Goal: Task Accomplishment & Management: Complete application form

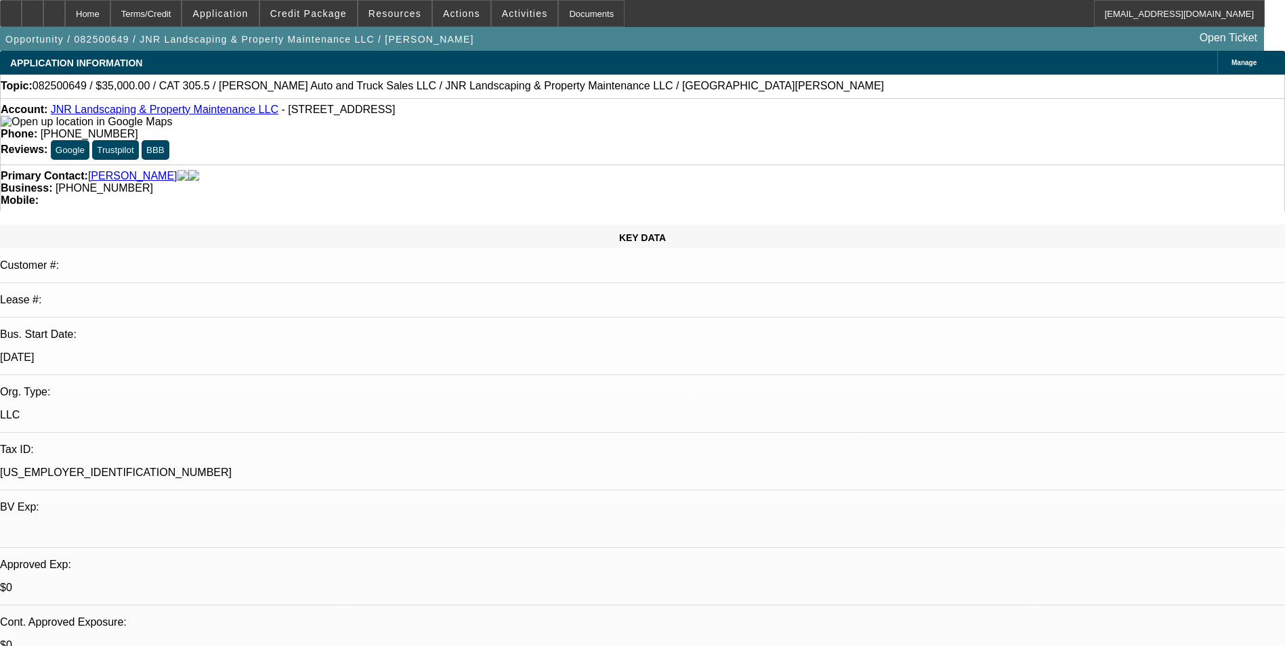
select select "0"
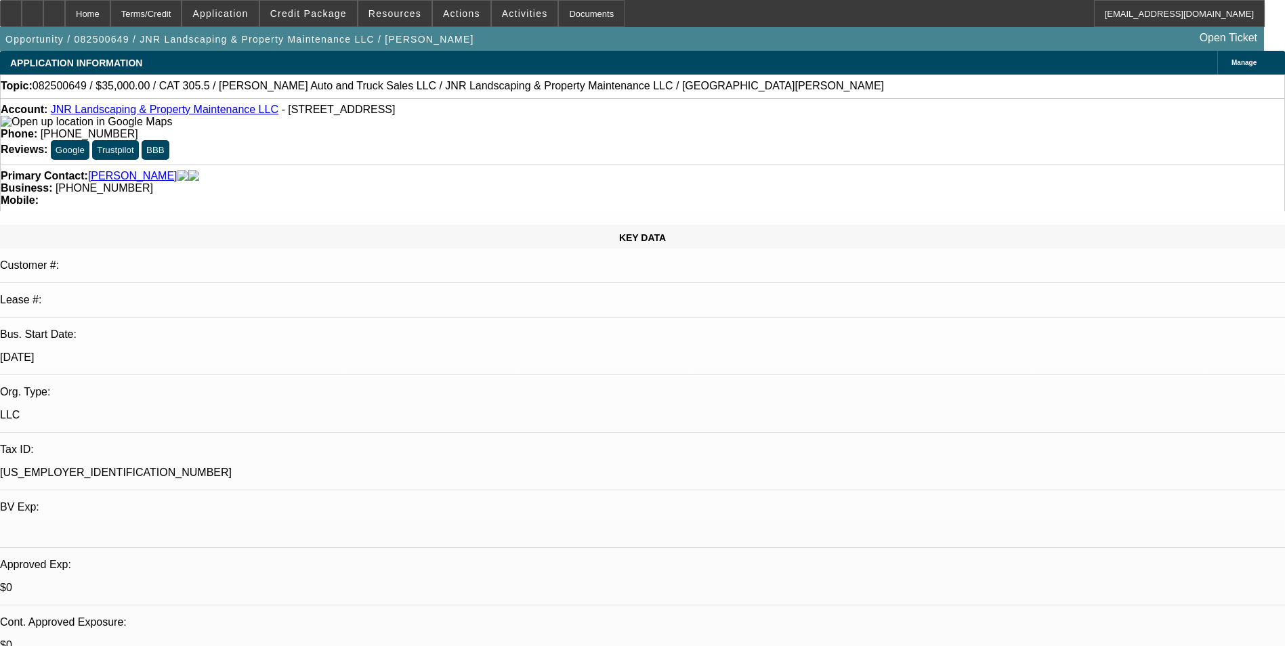
select select "0"
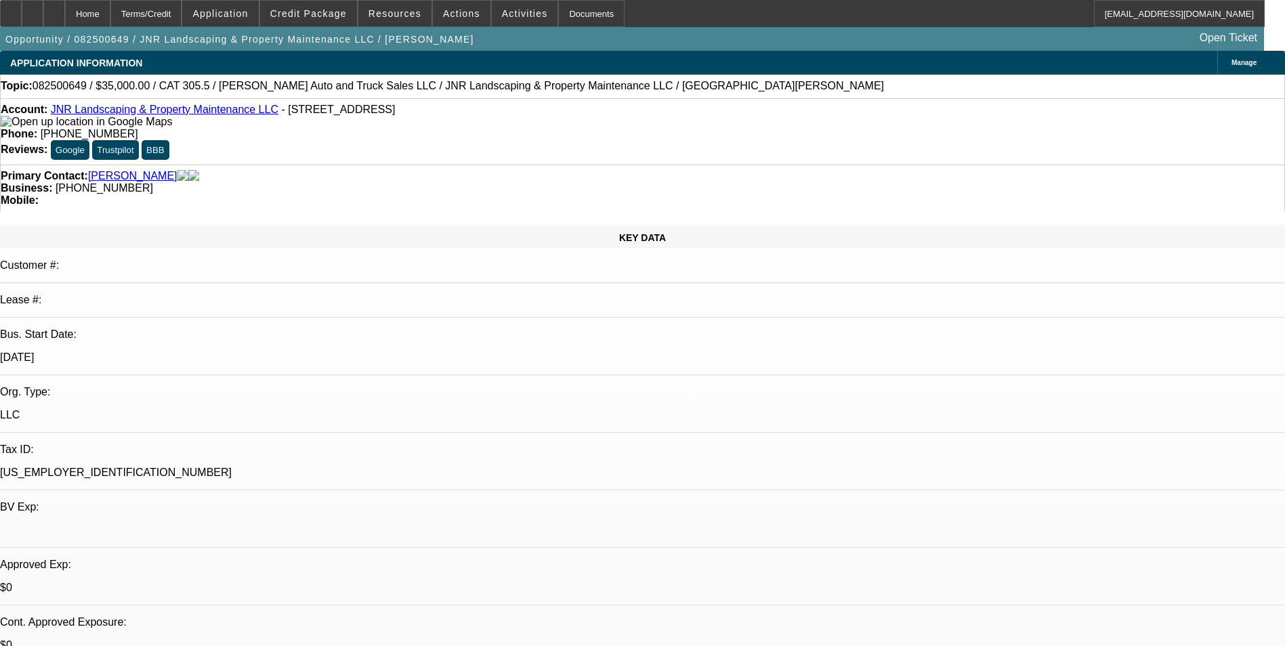
select select "0"
select select "1"
select select "6"
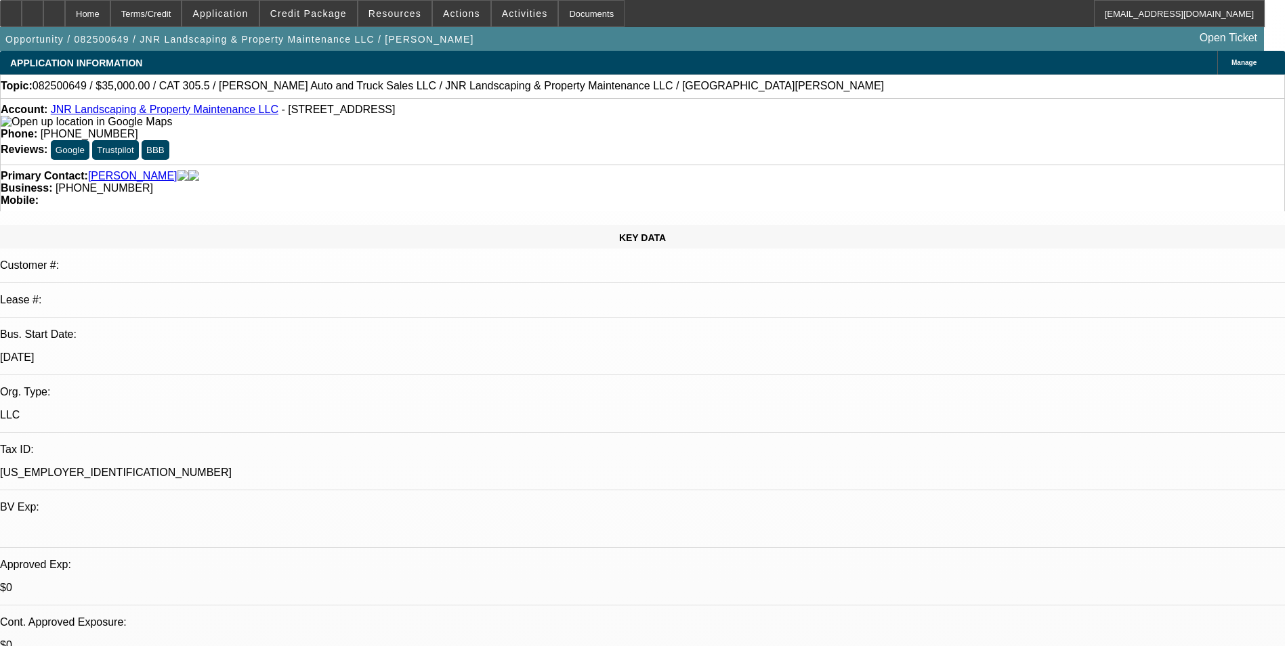
select select "1"
select select "6"
select select "1"
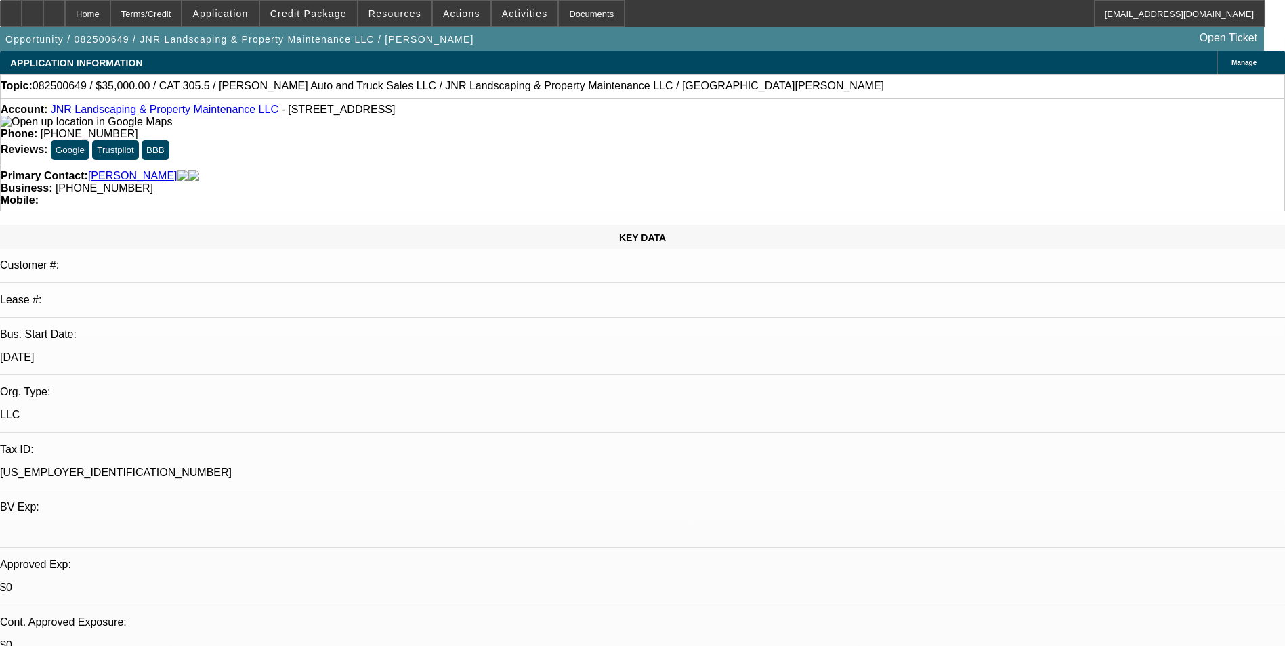
select select "6"
select select "1"
select select "6"
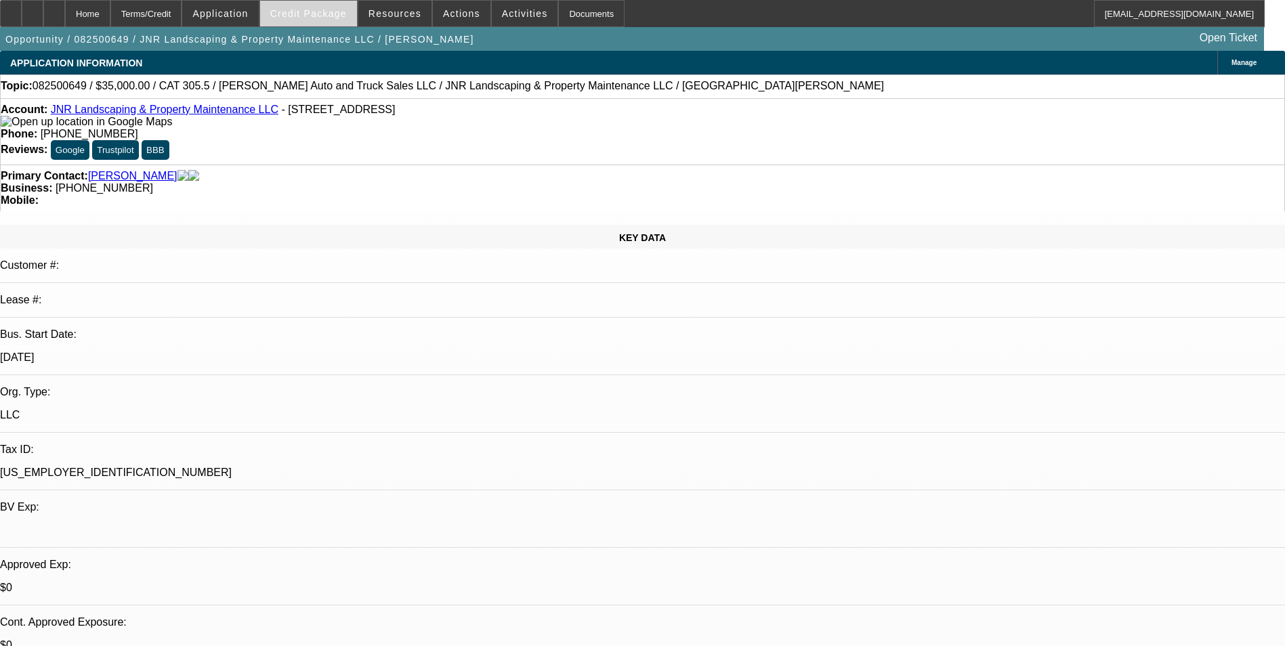
click at [335, 12] on span "Credit Package" at bounding box center [308, 13] width 77 height 11
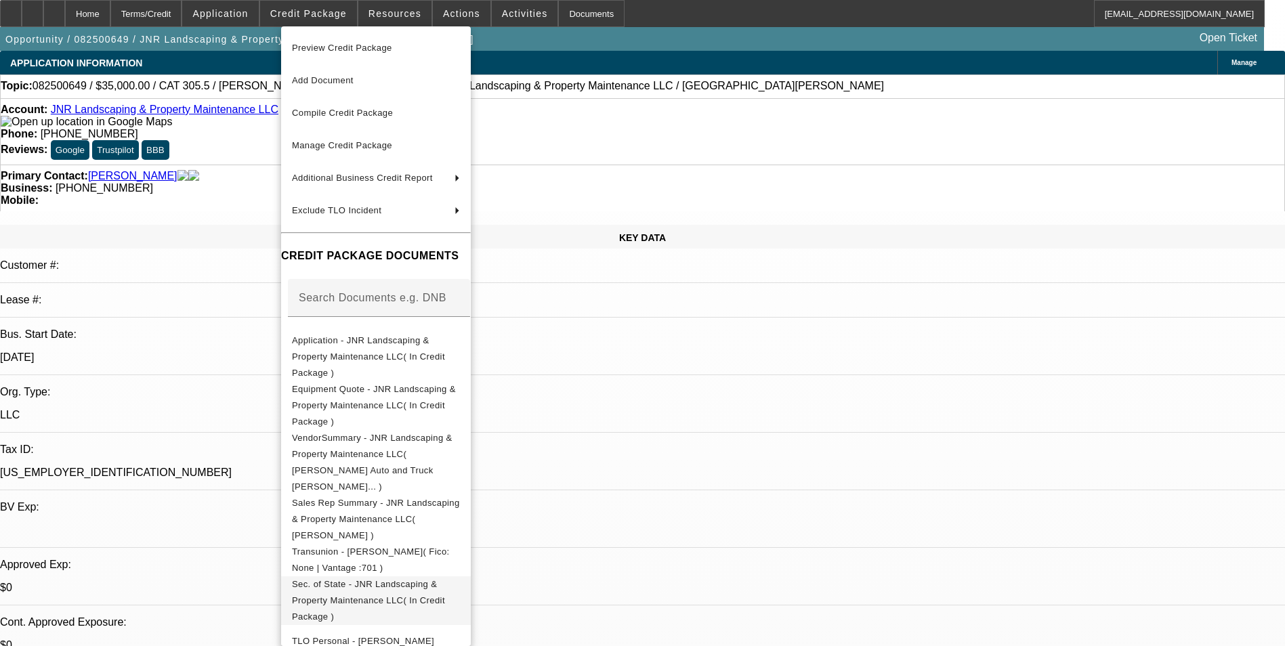
scroll to position [22, 0]
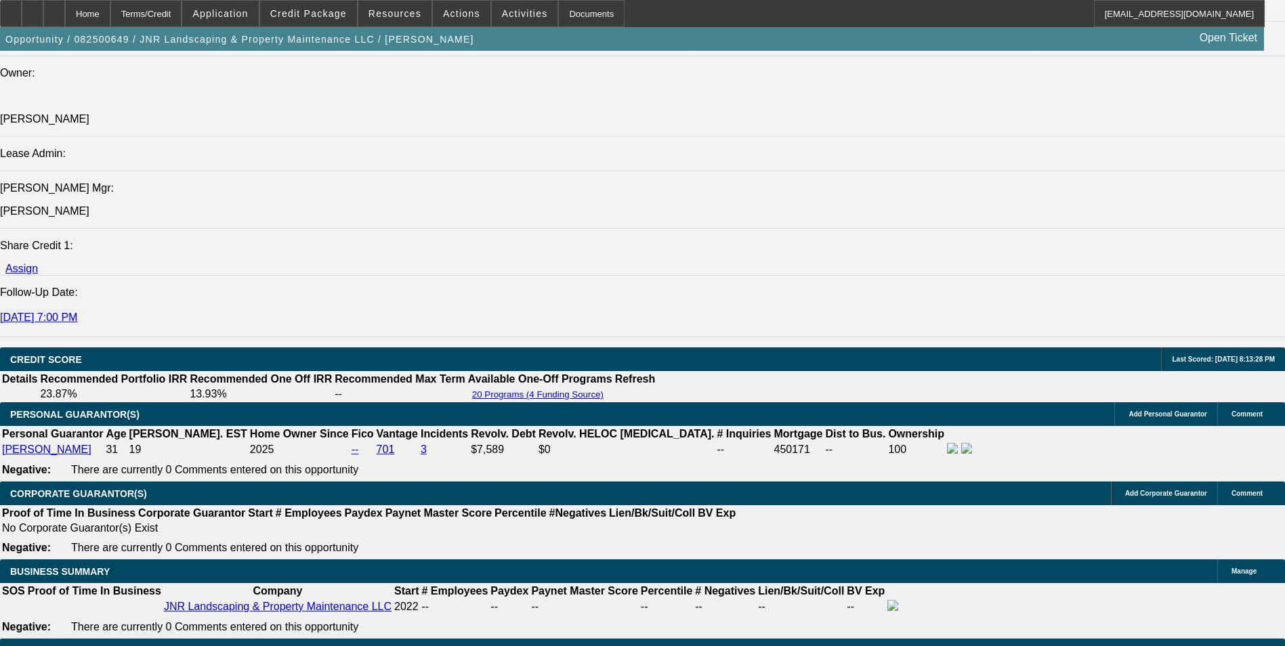
scroll to position [1694, 0]
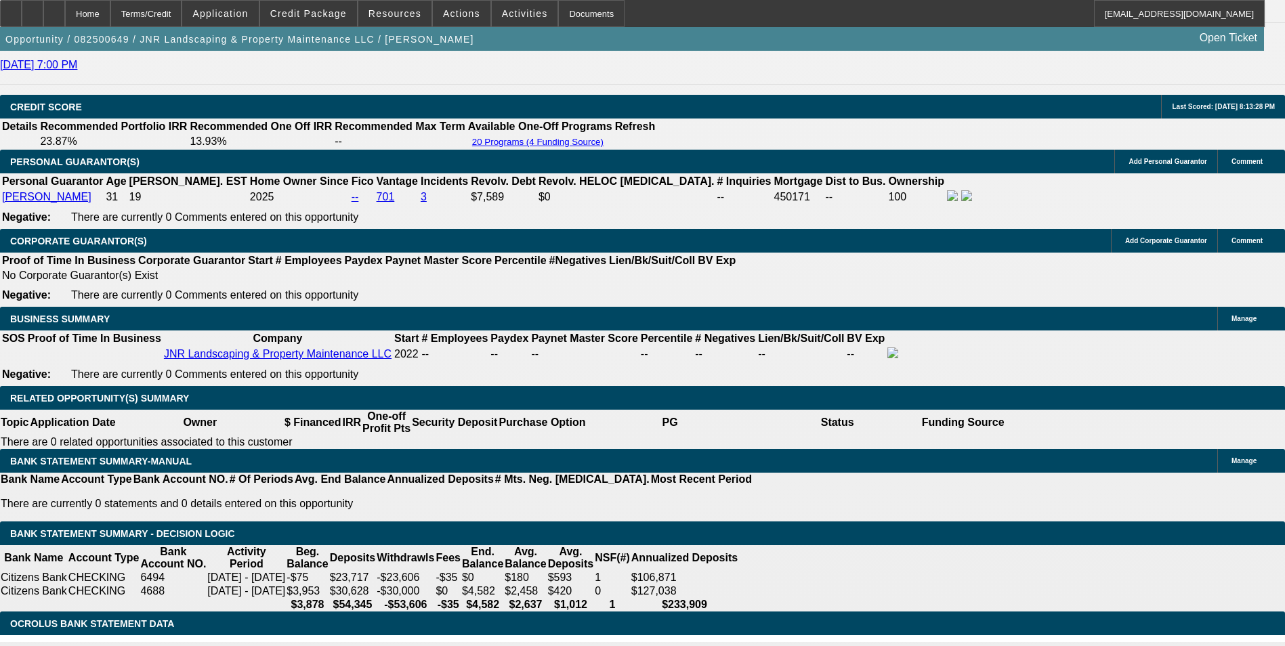
scroll to position [1762, 0]
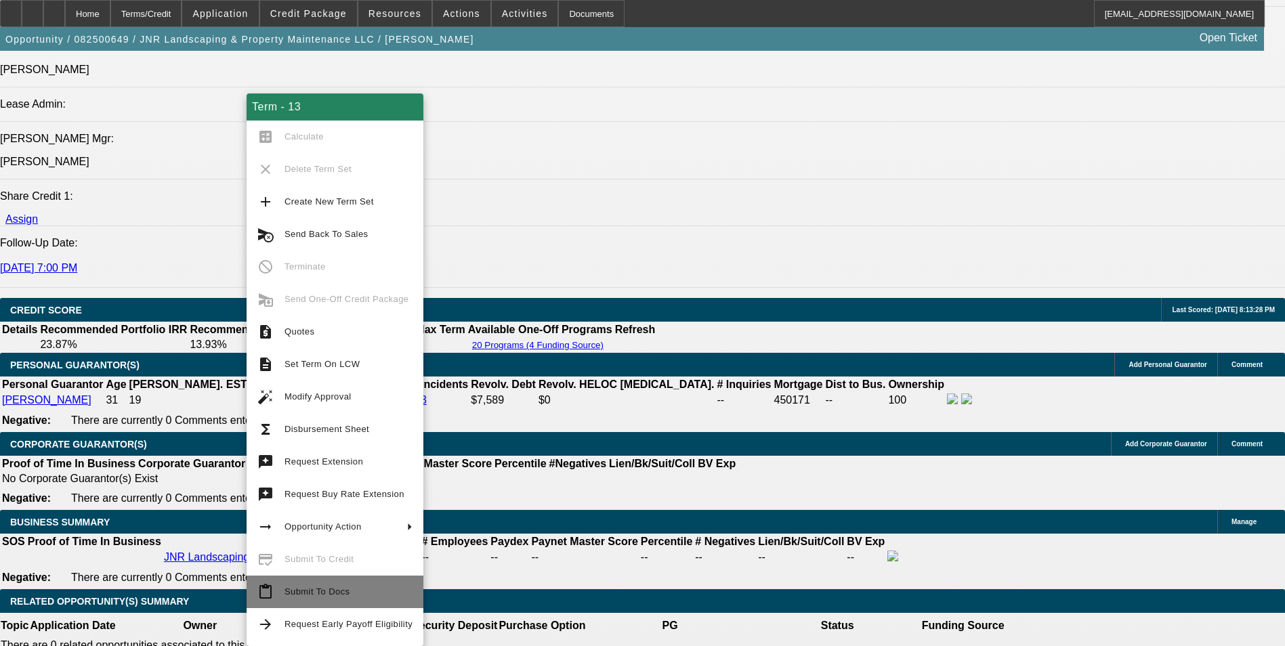
click at [341, 596] on span "Submit To Docs" at bounding box center [317, 592] width 65 height 10
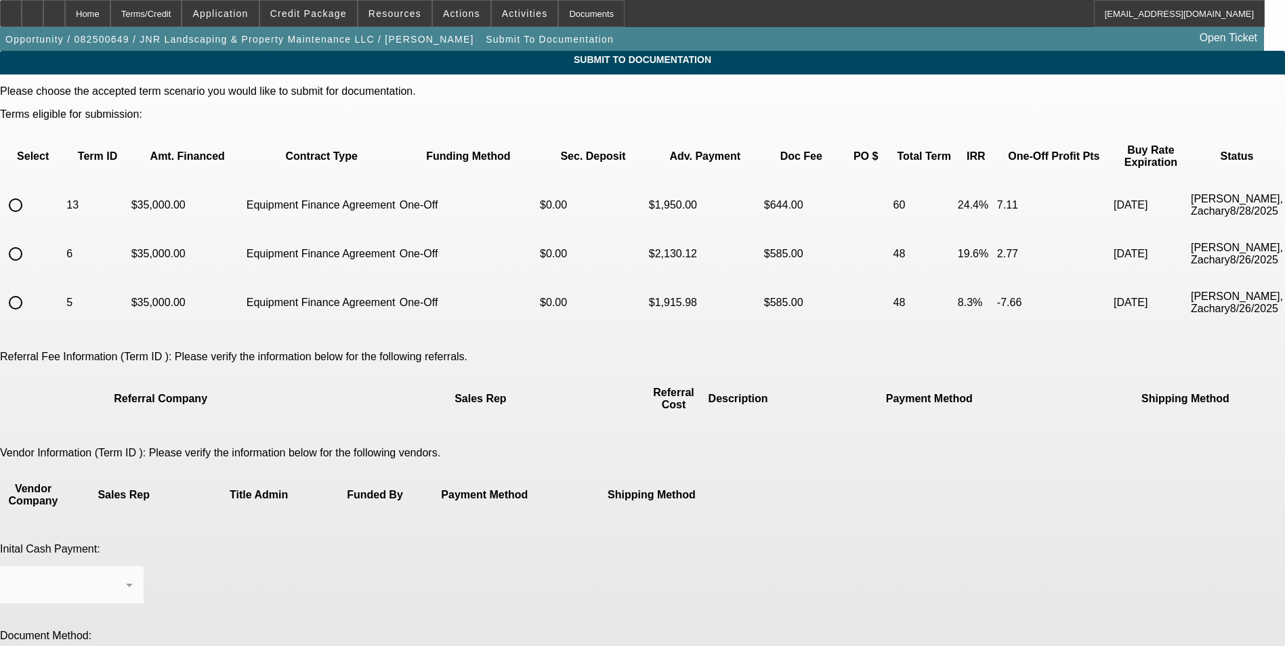
click at [29, 193] on input "radio" at bounding box center [15, 205] width 27 height 27
radio input "true"
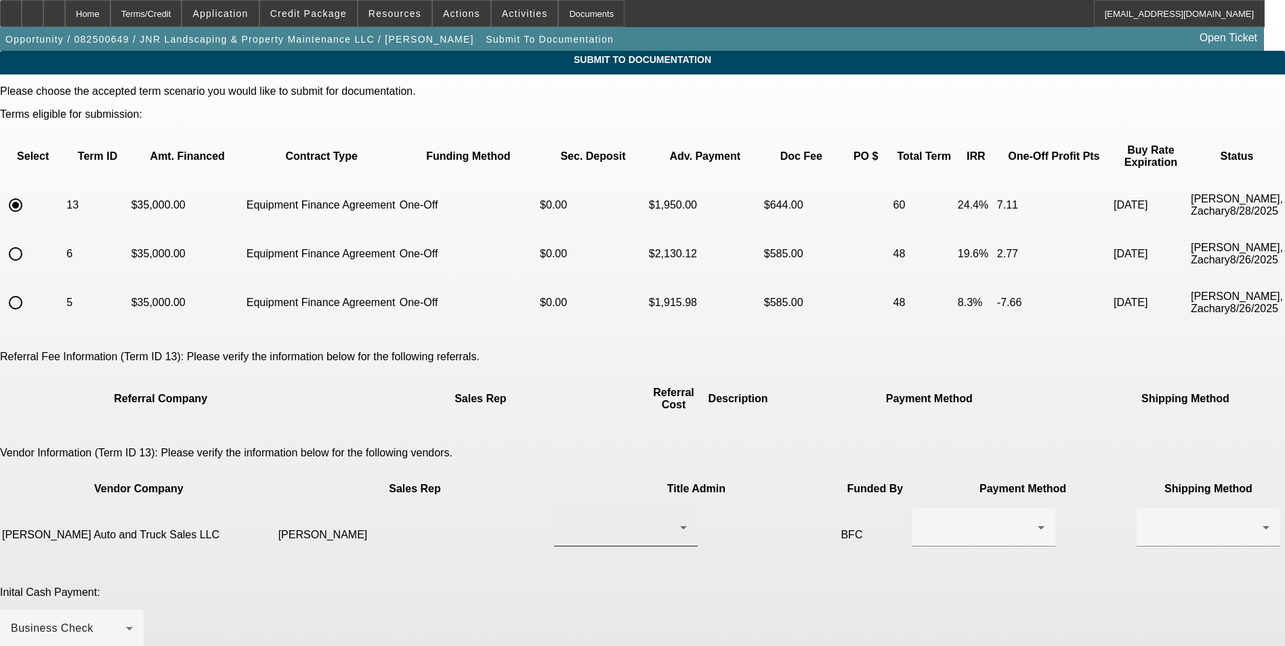
click at [565, 520] on div at bounding box center [622, 528] width 115 height 16
click at [589, 523] on span "[PERSON_NAME]" at bounding box center [559, 526] width 94 height 16
click at [923, 520] on div at bounding box center [980, 528] width 115 height 16
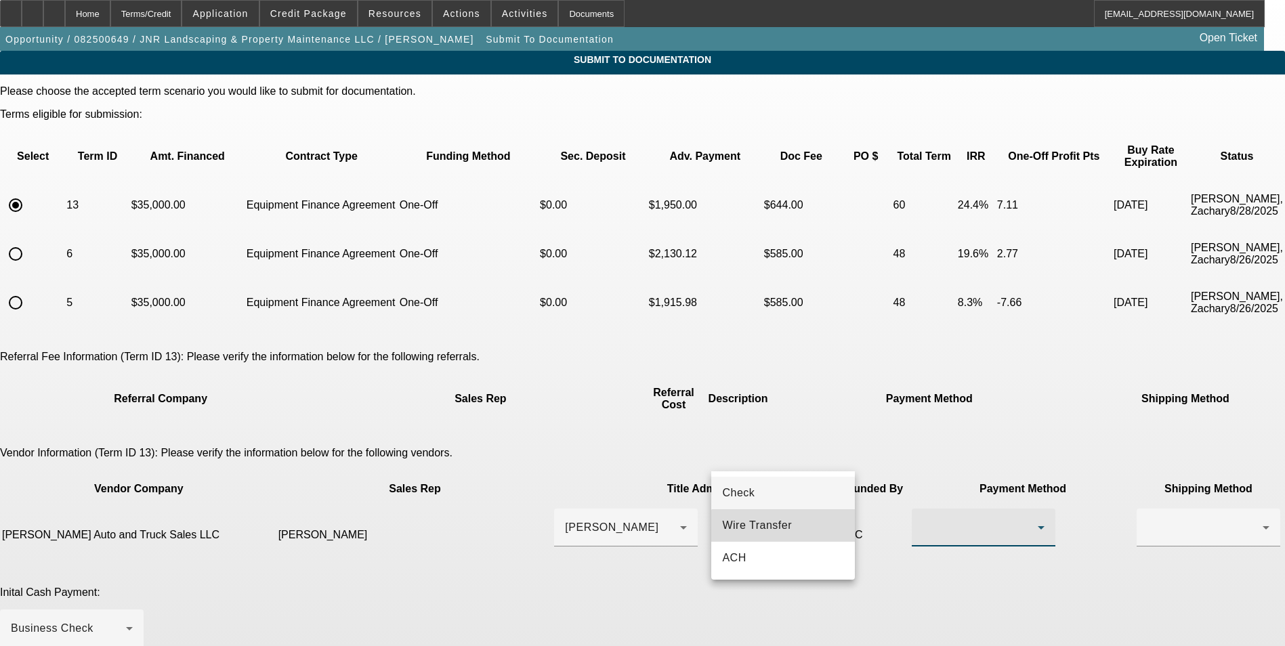
click at [800, 533] on mat-option "Wire Transfer" at bounding box center [783, 526] width 144 height 33
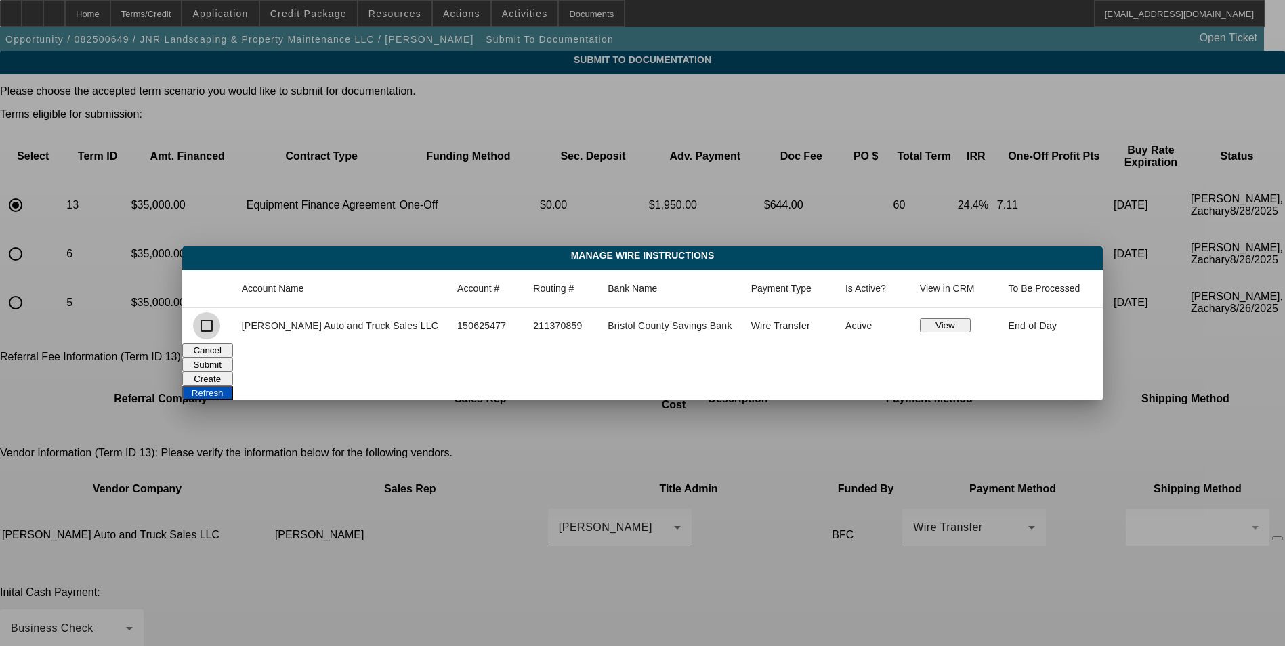
click at [220, 330] on input "checkbox" at bounding box center [206, 325] width 27 height 27
checkbox input "true"
click at [233, 362] on button "Submit" at bounding box center [207, 365] width 51 height 14
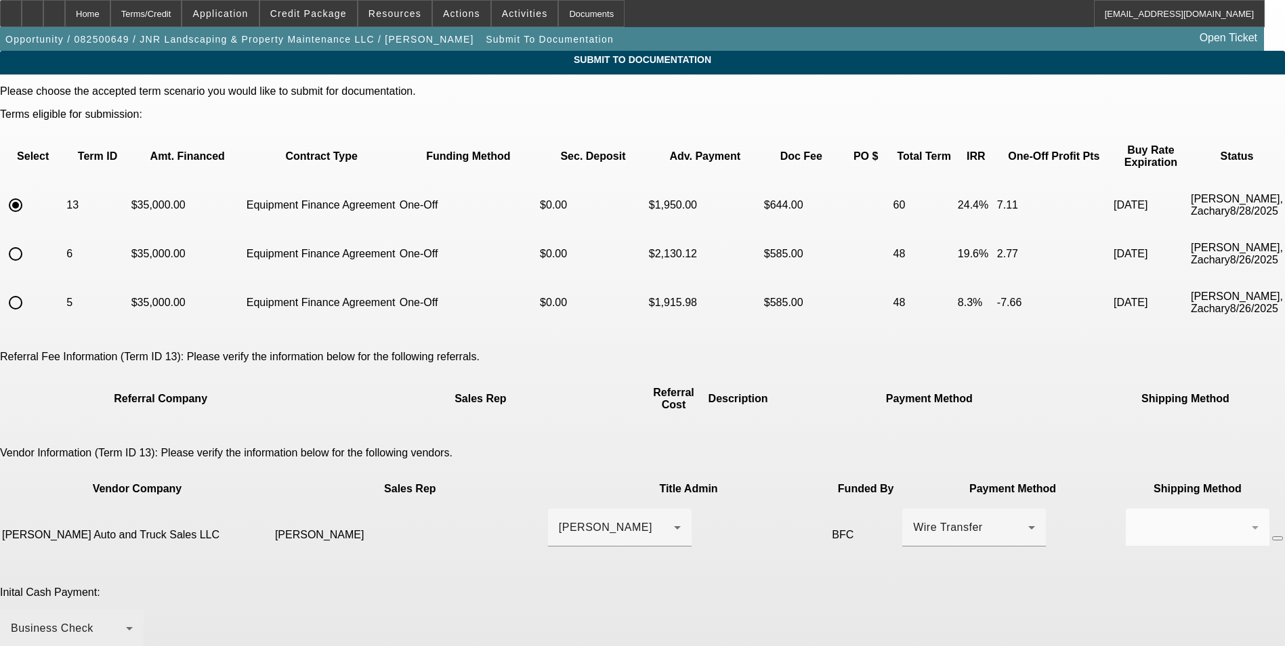
click at [126, 621] on div "Business Check" at bounding box center [68, 629] width 115 height 16
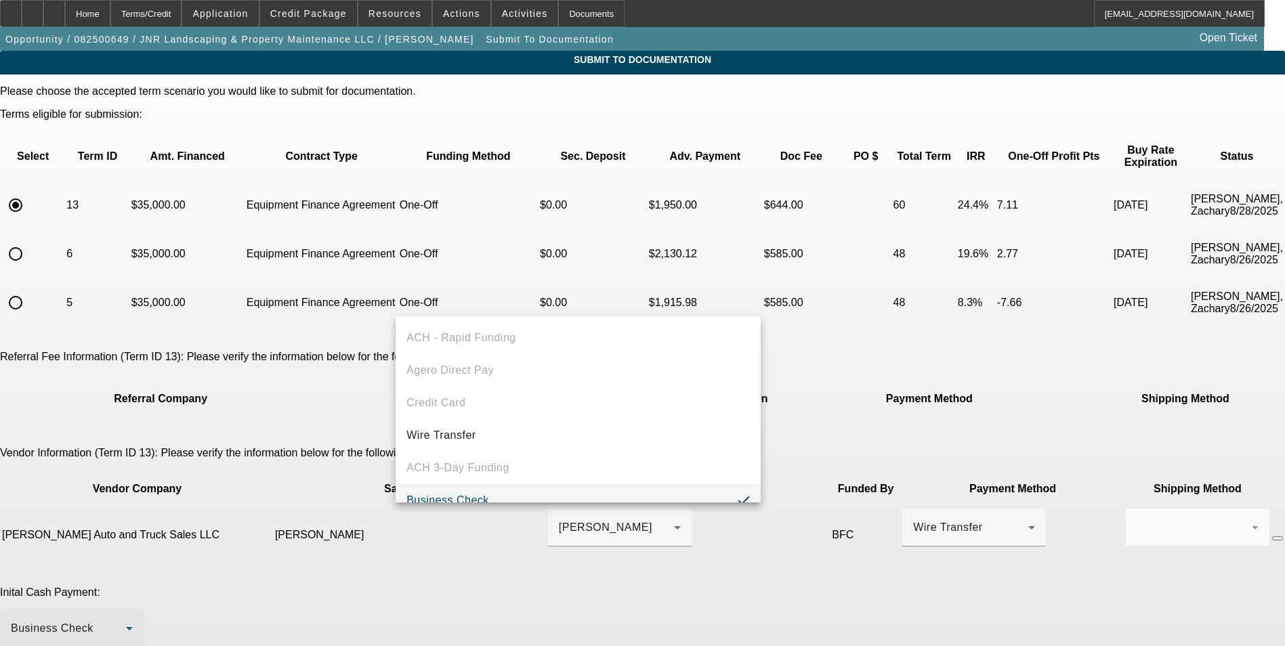
scroll to position [14, 0]
click at [907, 575] on div at bounding box center [642, 323] width 1285 height 646
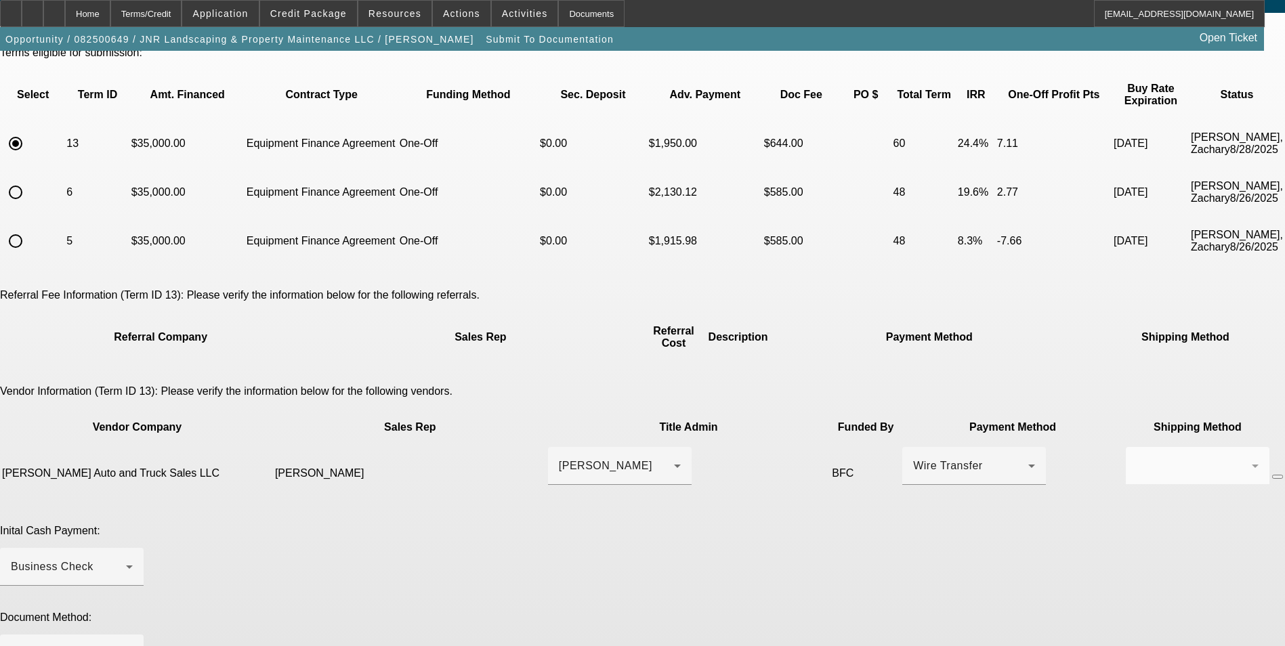
scroll to position [150, 0]
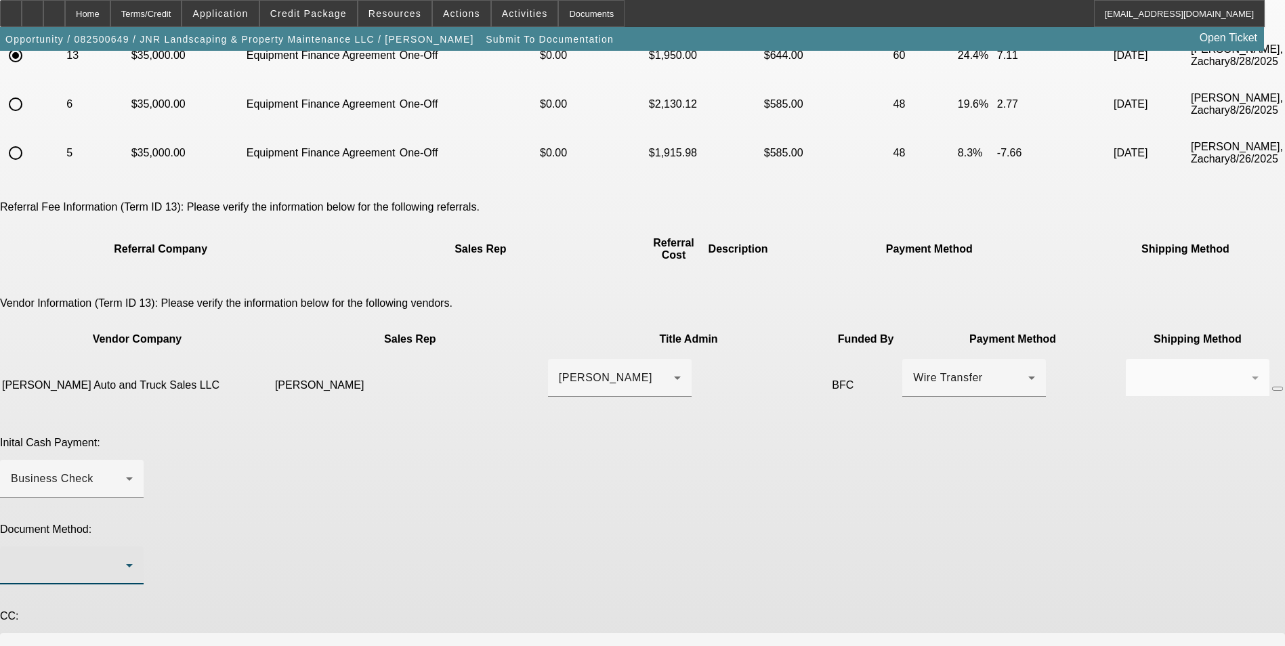
click at [126, 558] on div at bounding box center [68, 566] width 115 height 16
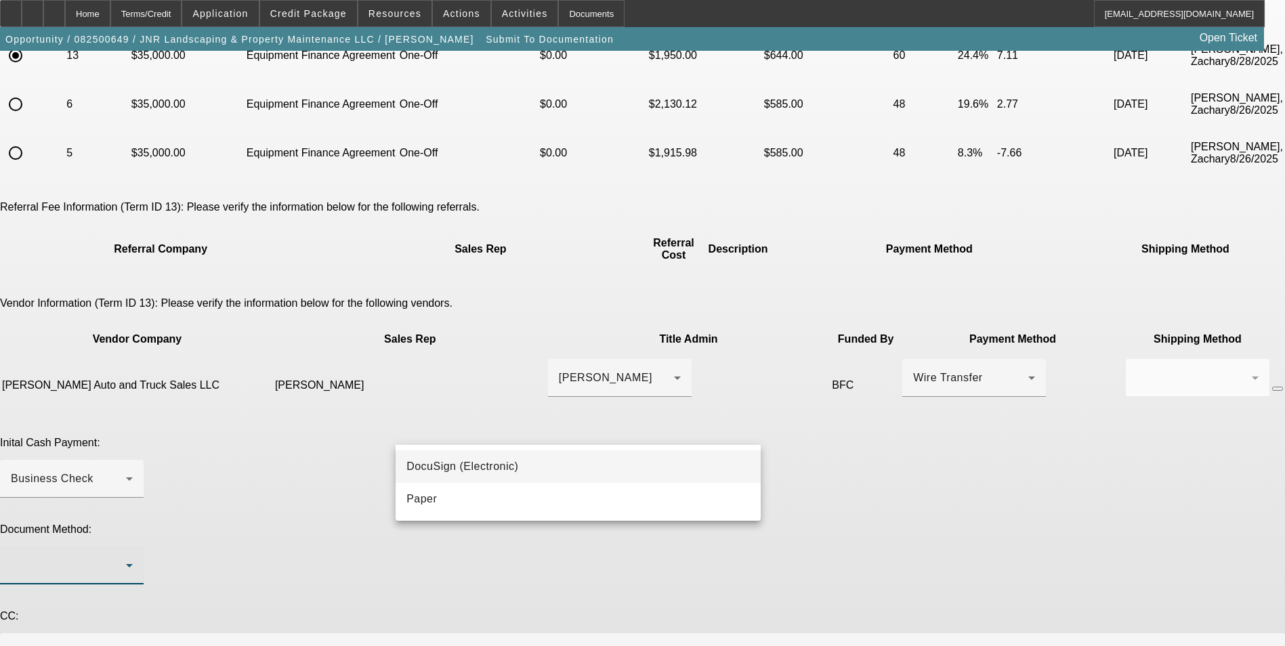
click at [500, 468] on span "DocuSign (Electronic)" at bounding box center [463, 467] width 112 height 16
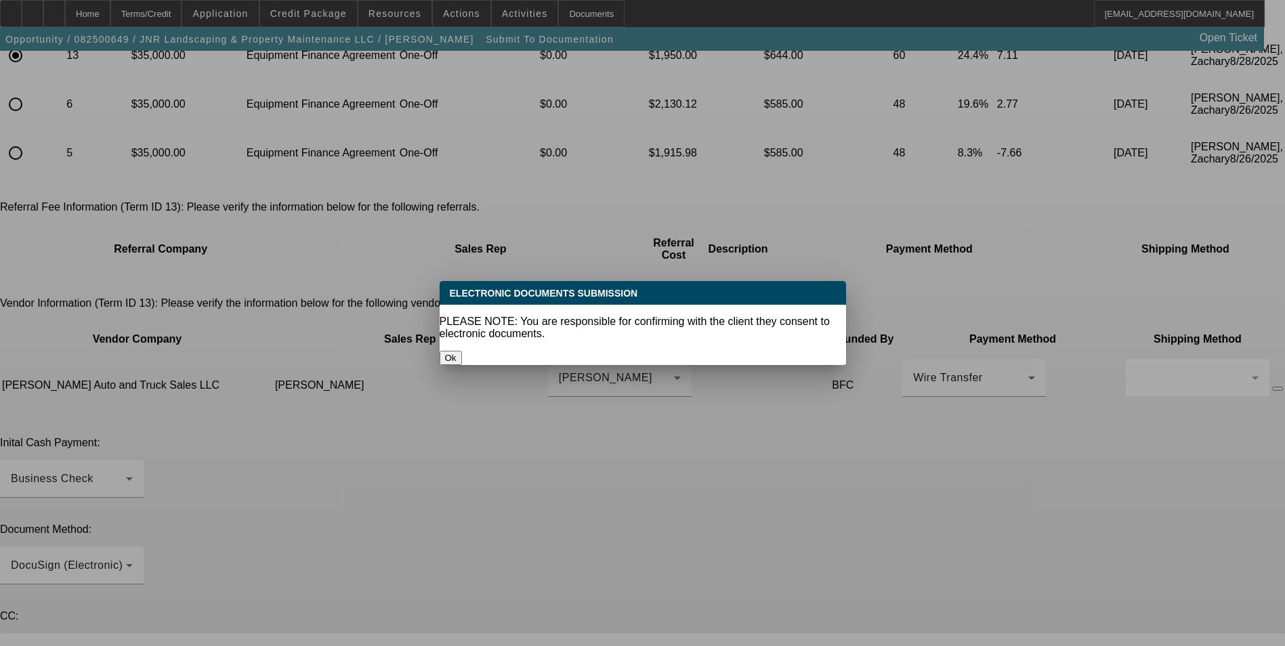
click at [462, 351] on button "Ok" at bounding box center [451, 358] width 22 height 14
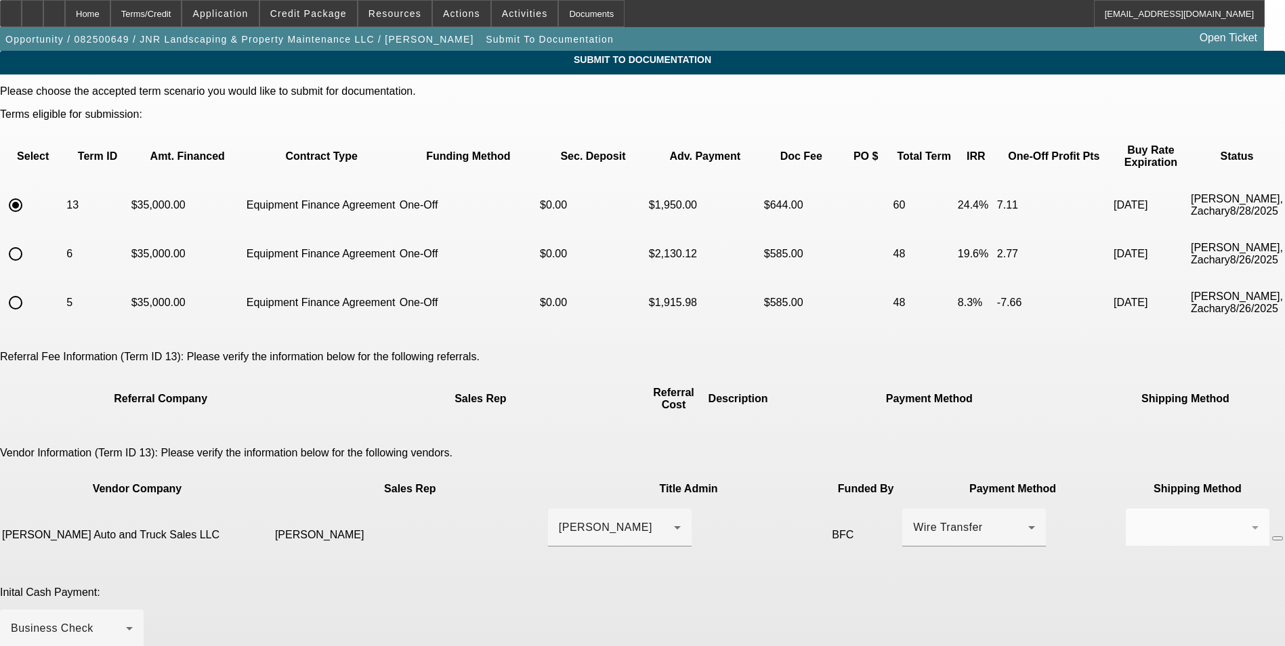
scroll to position [150, 0]
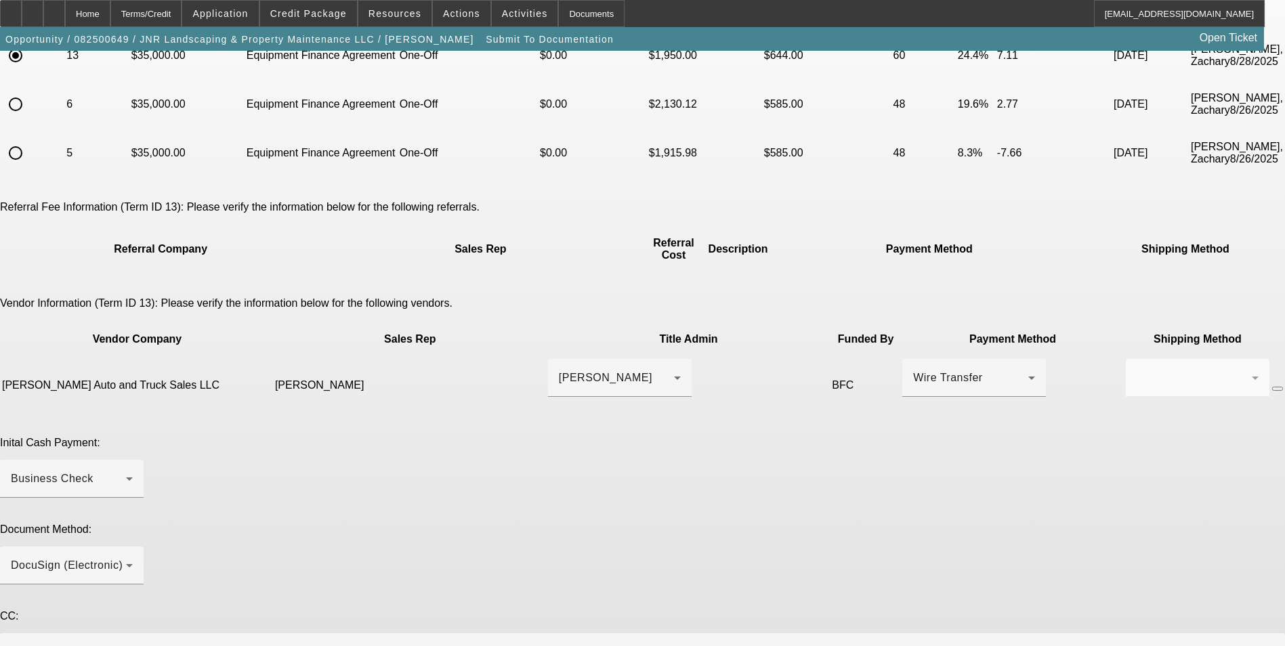
paste textarea "[EMAIL_ADDRESS][DOMAIN_NAME]"
type textarea "Hello, signed approval letter attached. **EPO Verbiage approved.** Docs can go …"
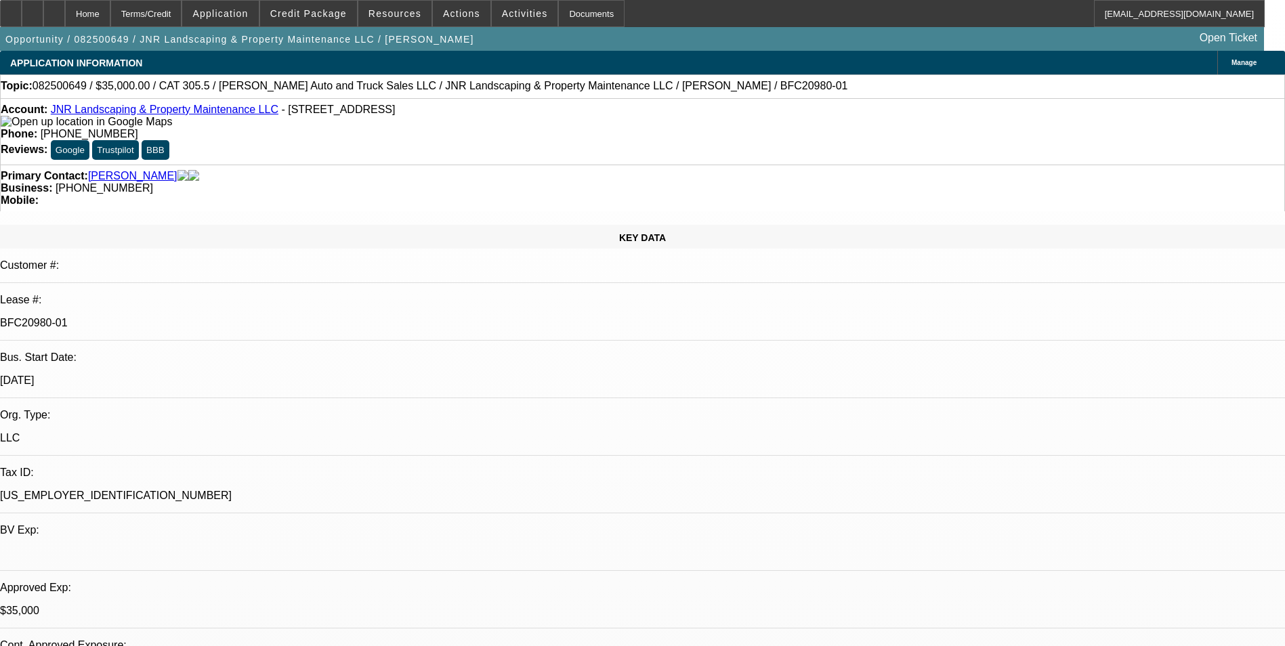
select select "0"
select select "6"
select select "0"
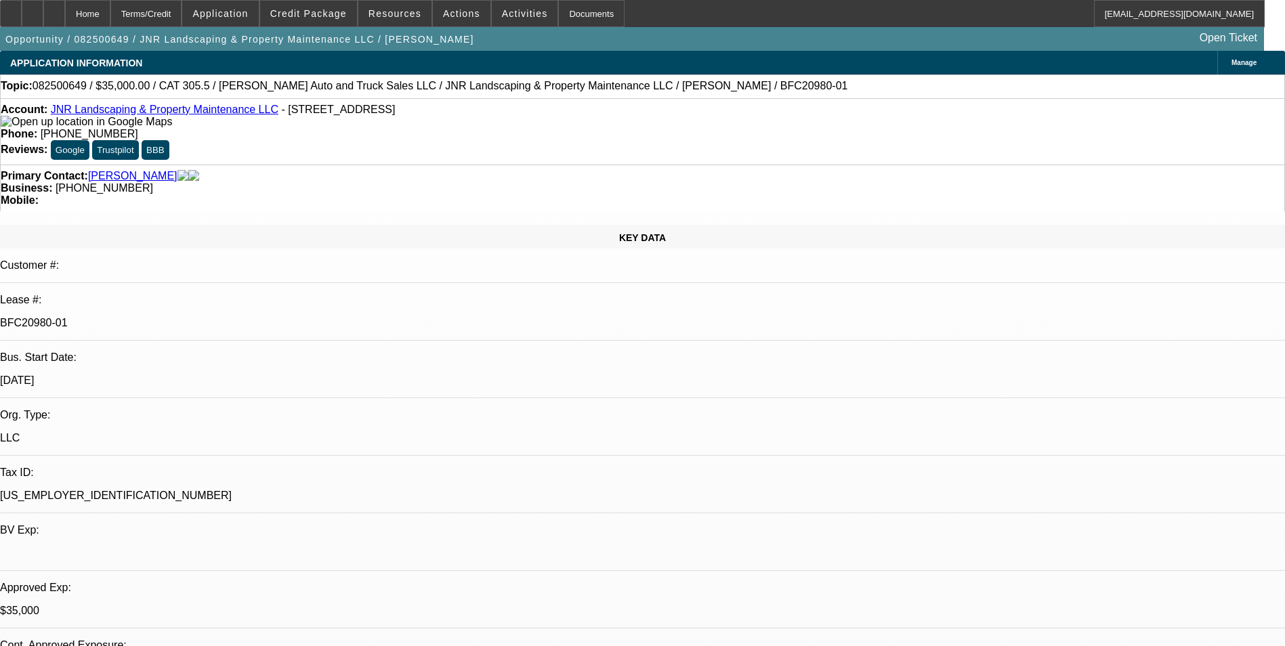
select select "0"
select select "6"
select select "0"
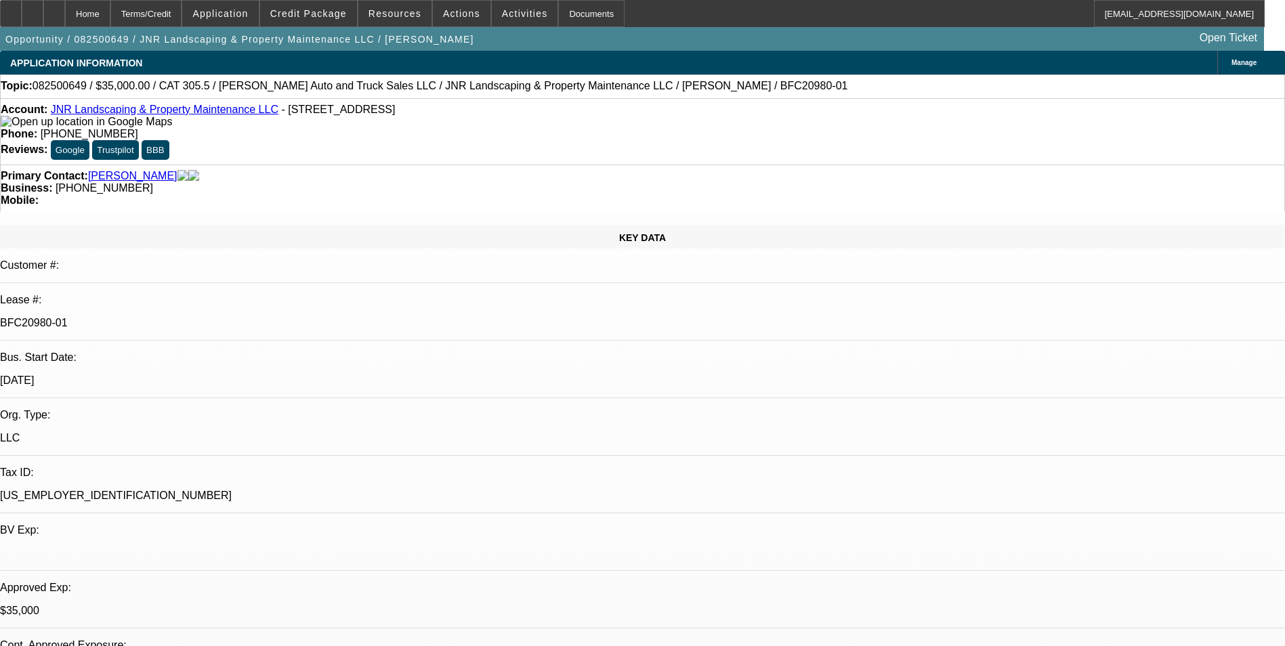
select select "0"
select select "6"
select select "0"
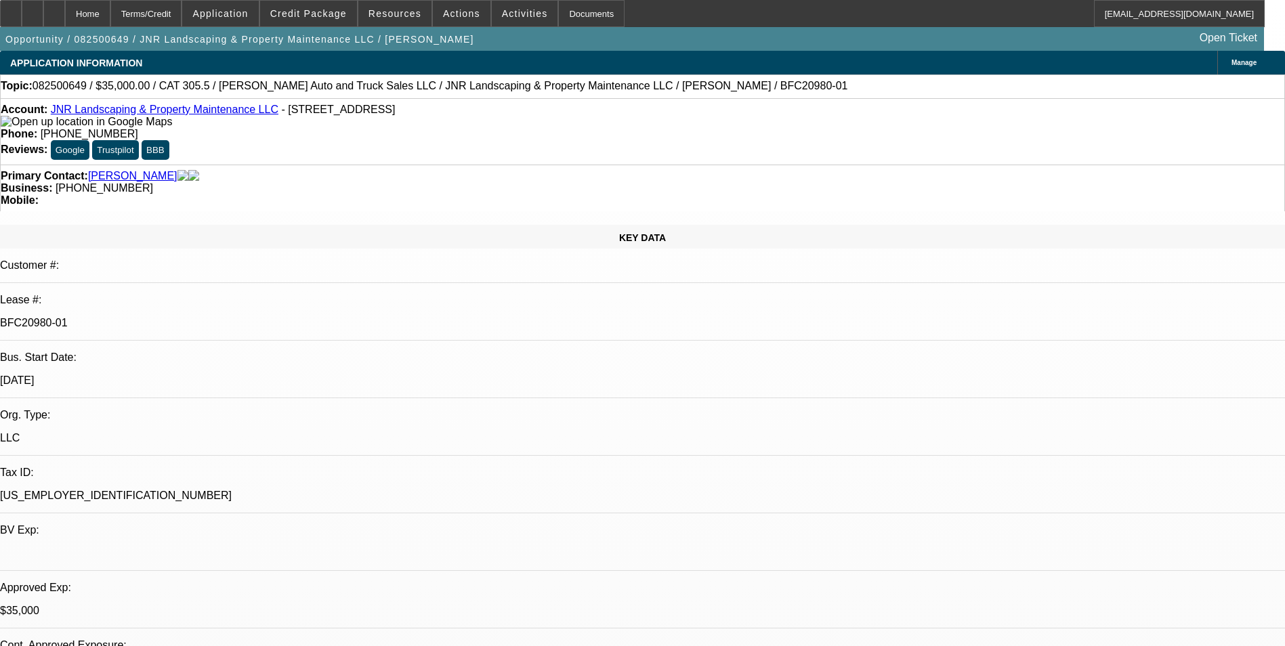
select select "6"
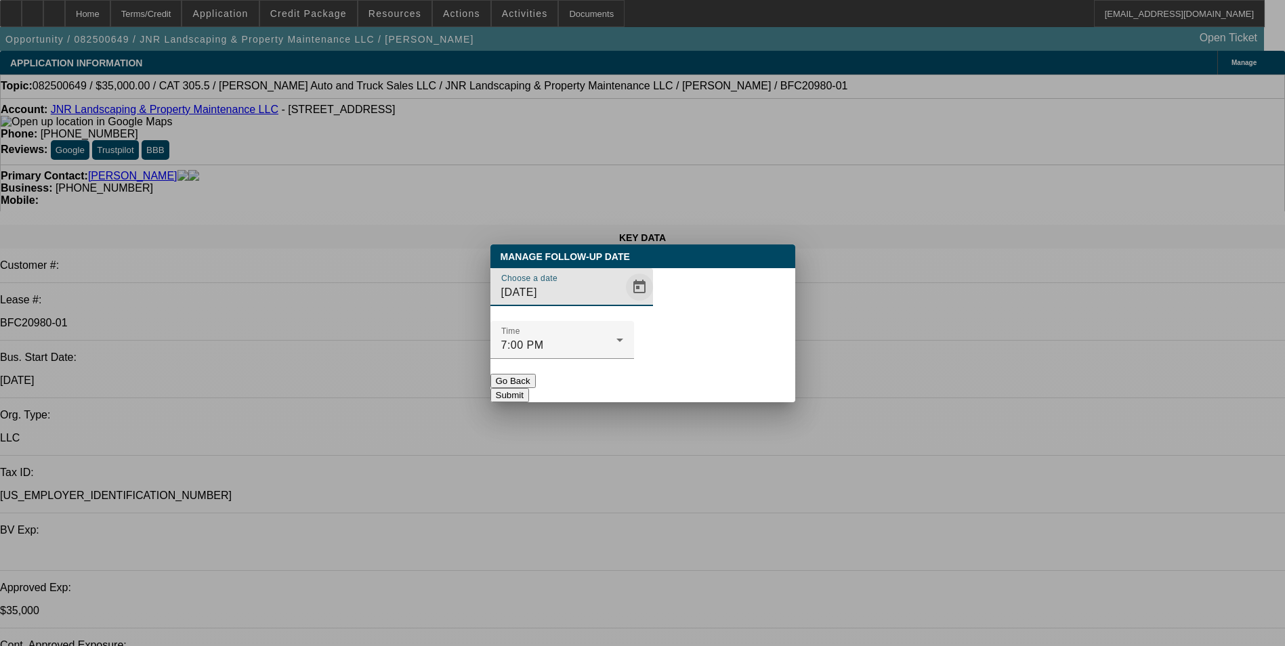
click at [623, 304] on span "Open calendar" at bounding box center [639, 287] width 33 height 33
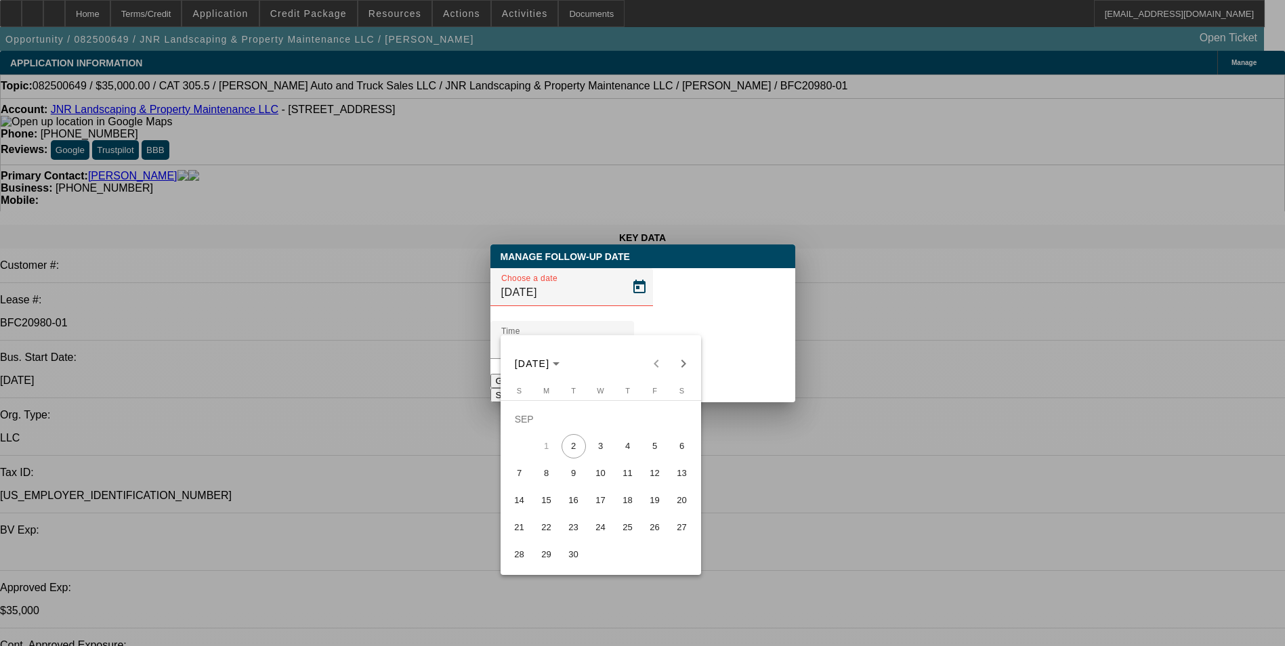
click at [601, 456] on span "3" at bounding box center [601, 446] width 24 height 24
type input "[DATE]"
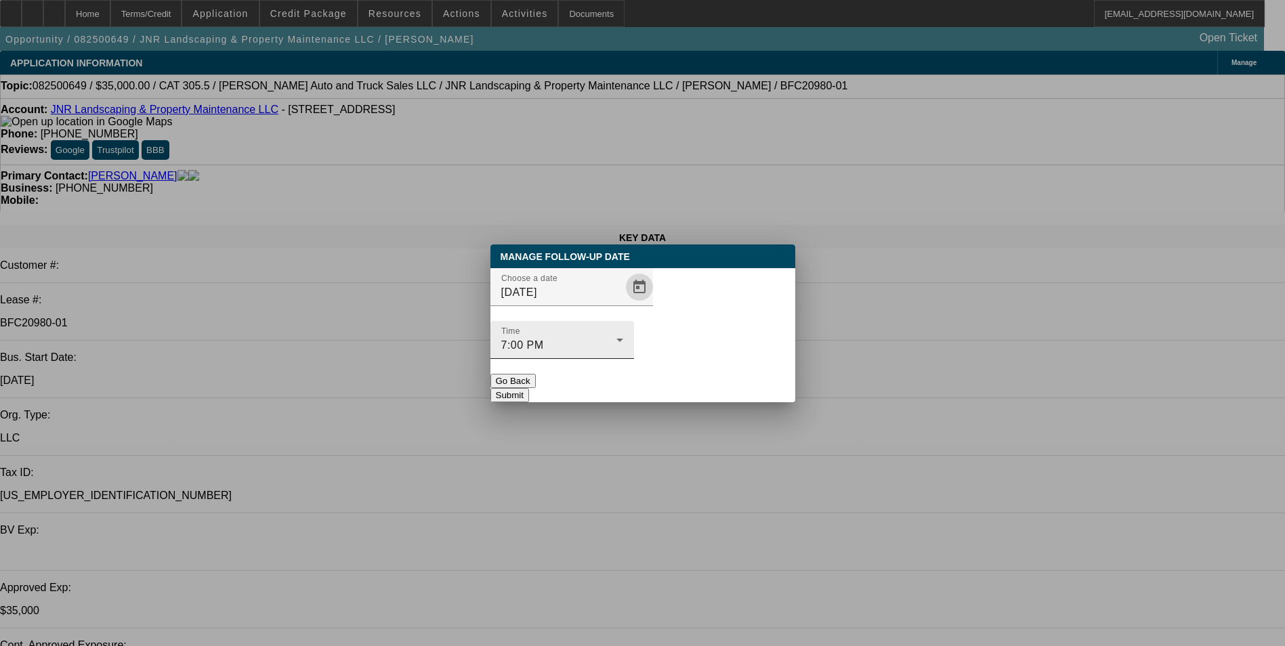
click at [529, 388] on button "Submit" at bounding box center [510, 395] width 39 height 14
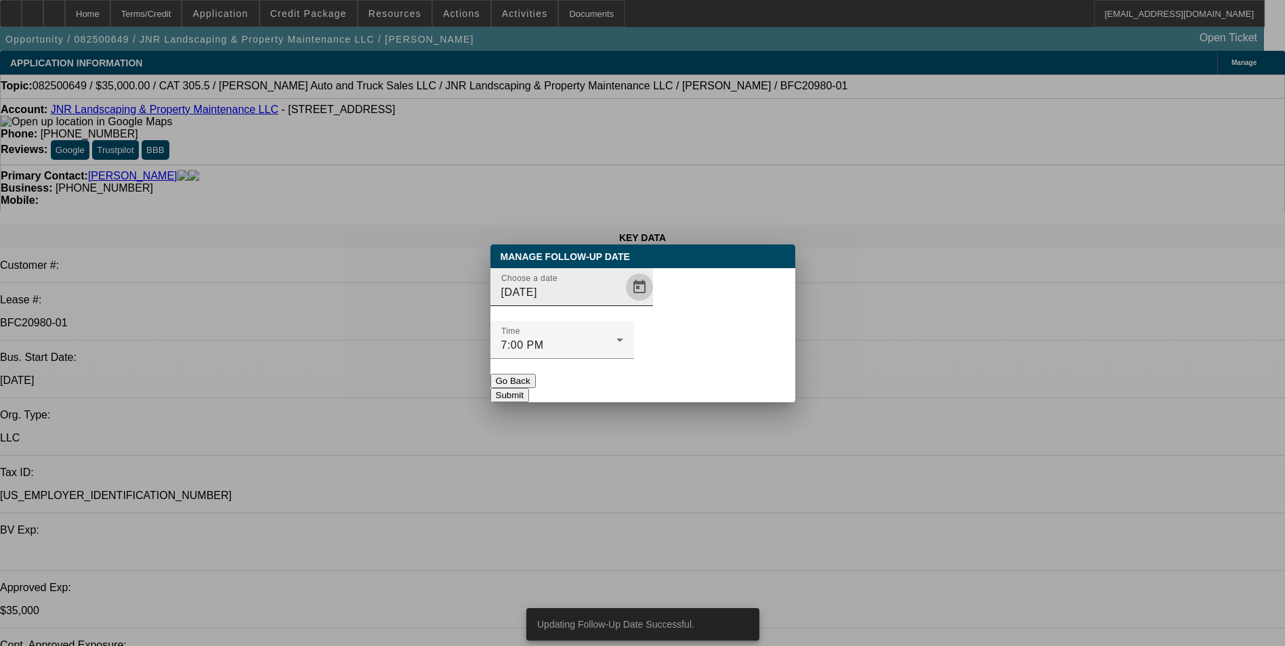
click at [623, 304] on span "Open calendar" at bounding box center [639, 287] width 33 height 33
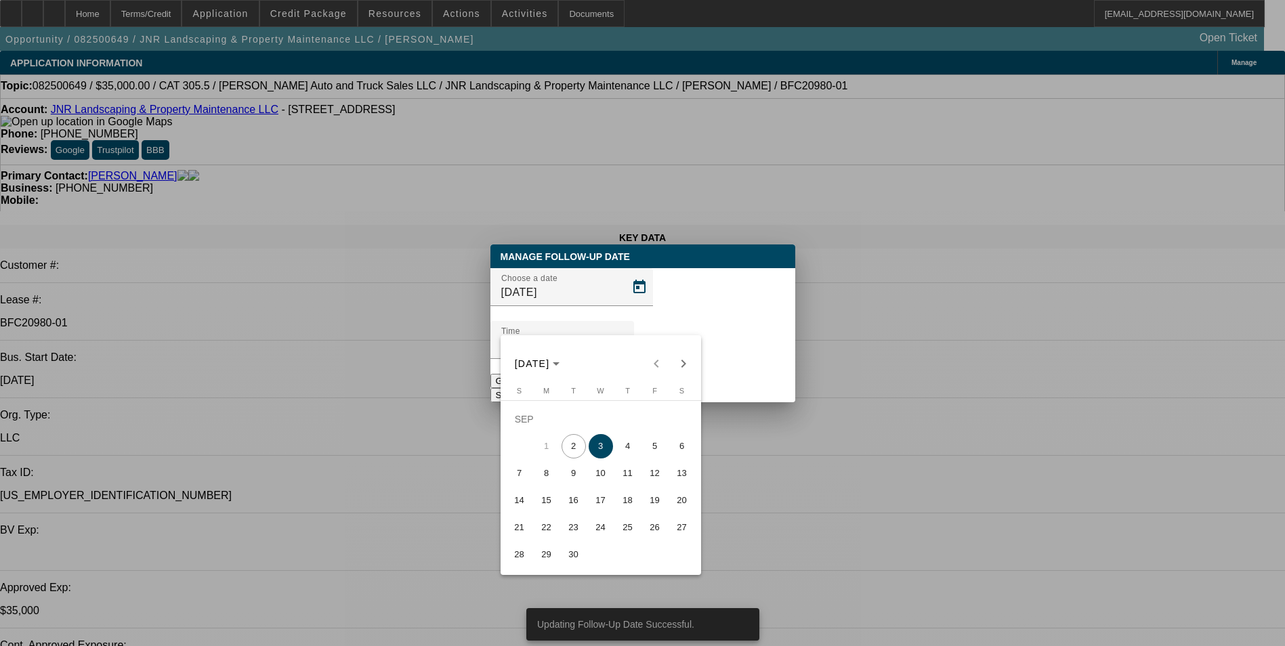
click at [579, 451] on span "2" at bounding box center [574, 446] width 24 height 24
type input "[DATE]"
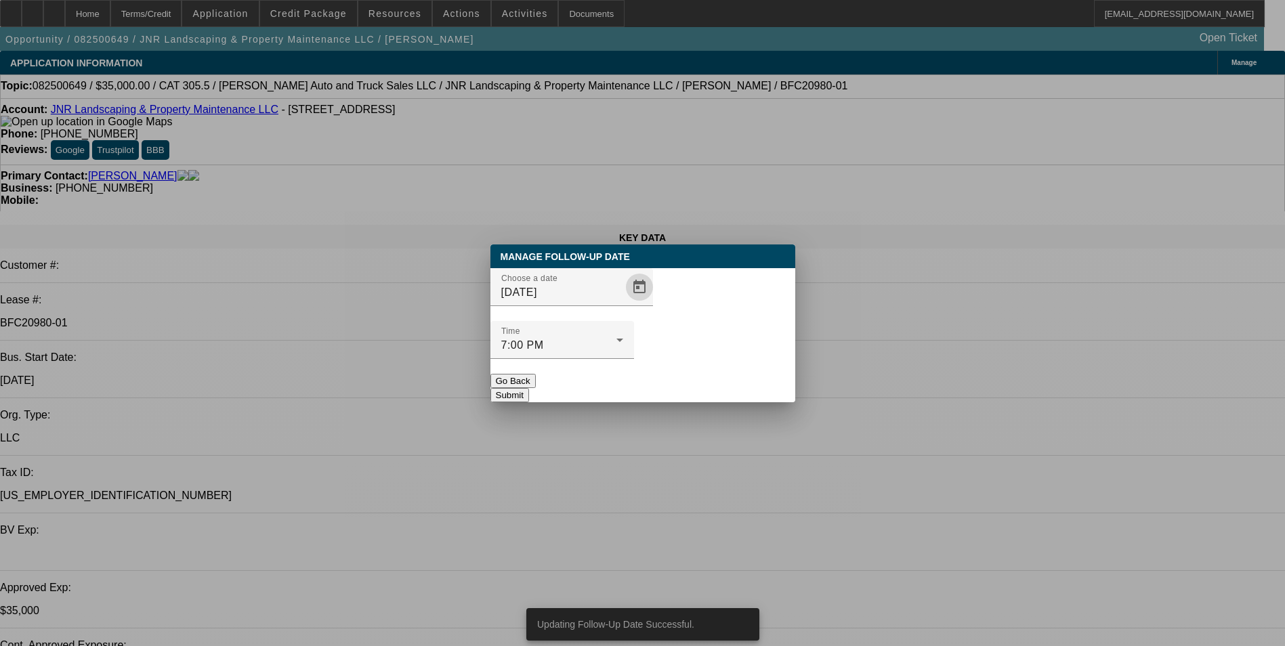
click at [529, 388] on button "Submit" at bounding box center [510, 395] width 39 height 14
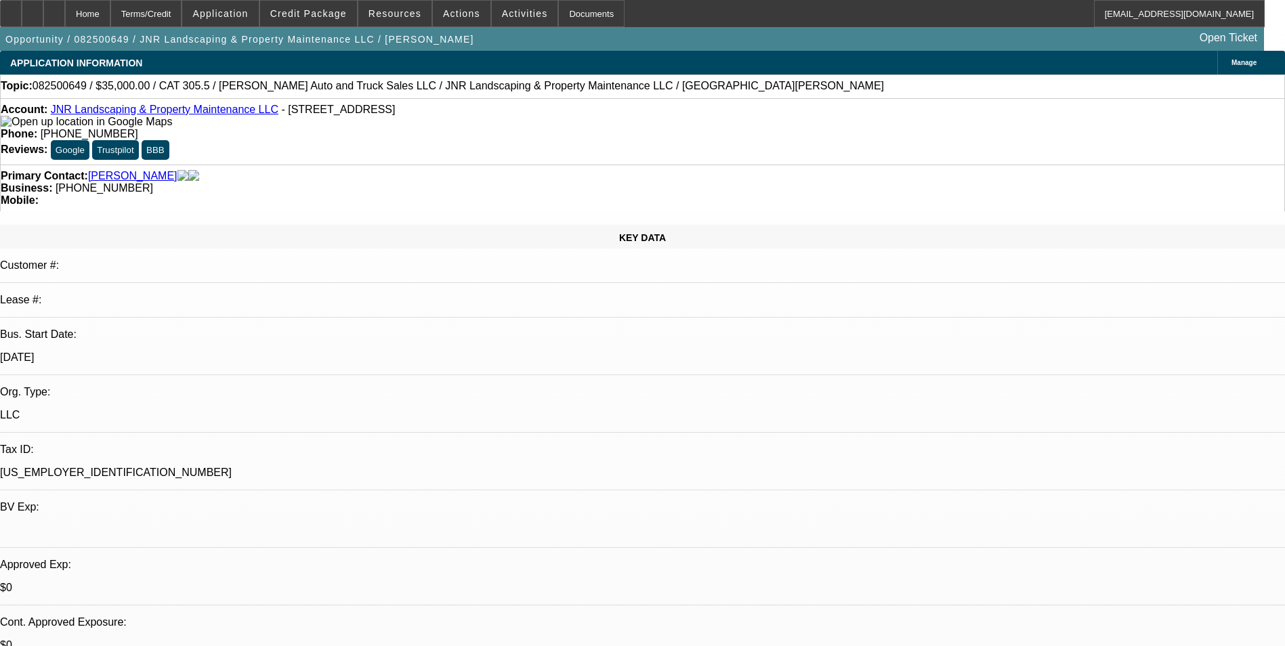
select select "0"
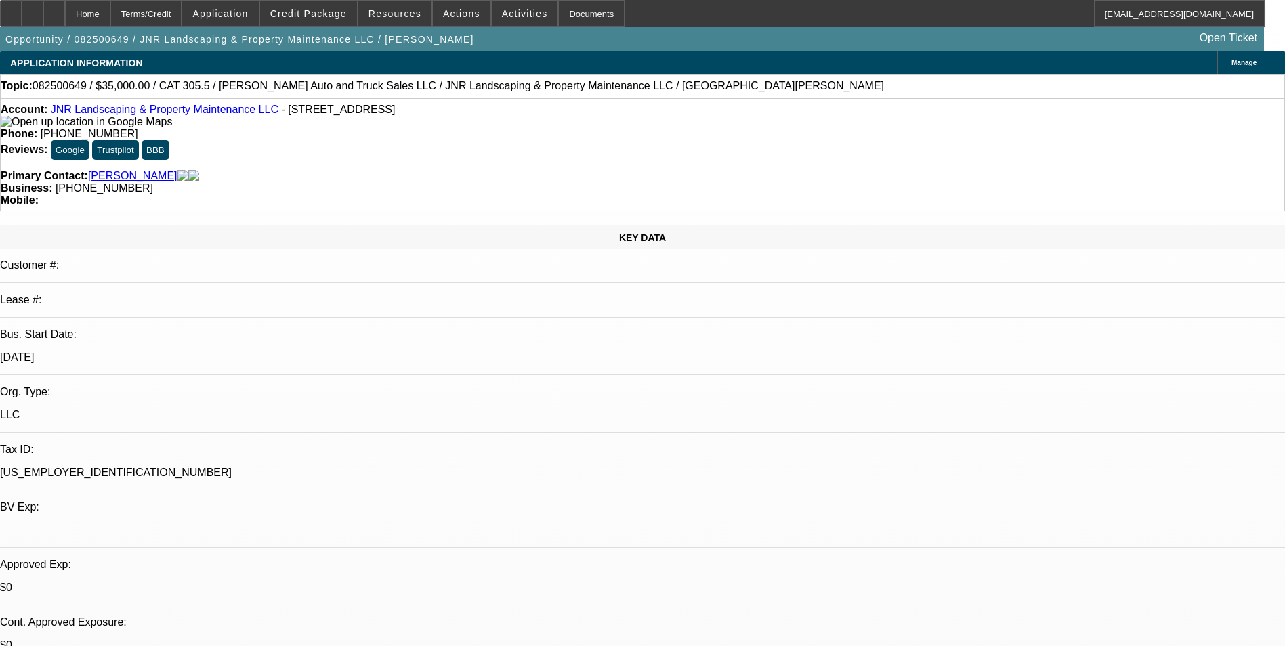
select select "0"
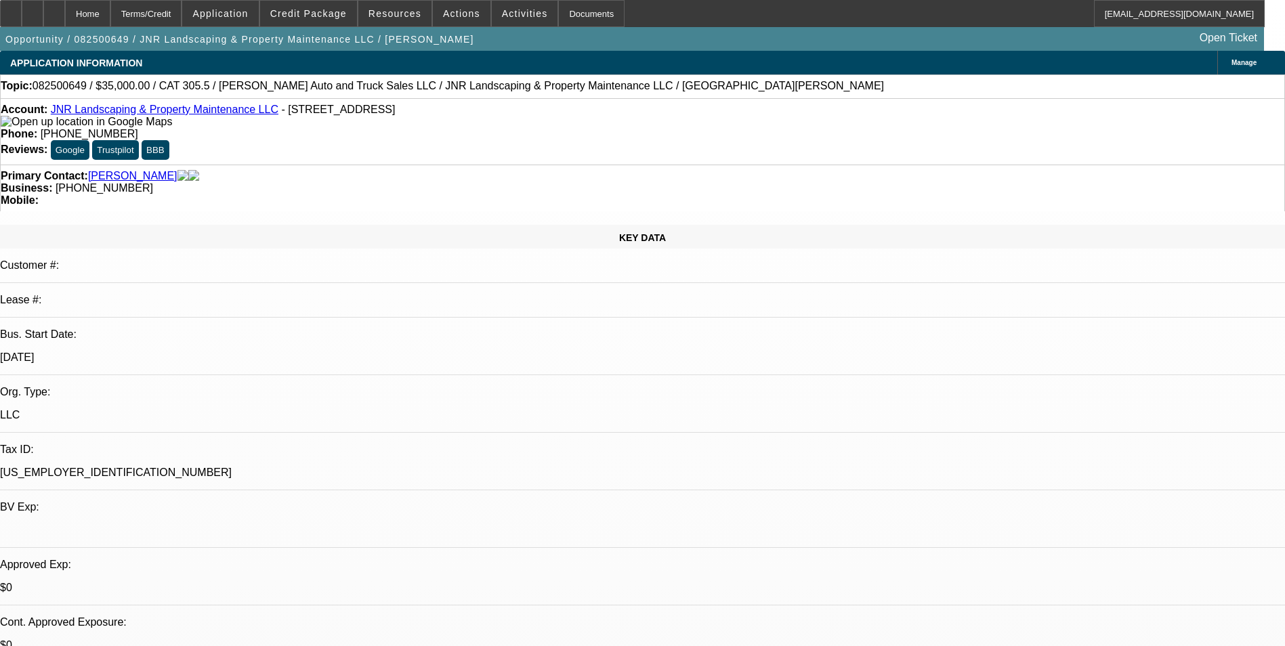
select select "0"
select select "1"
select select "6"
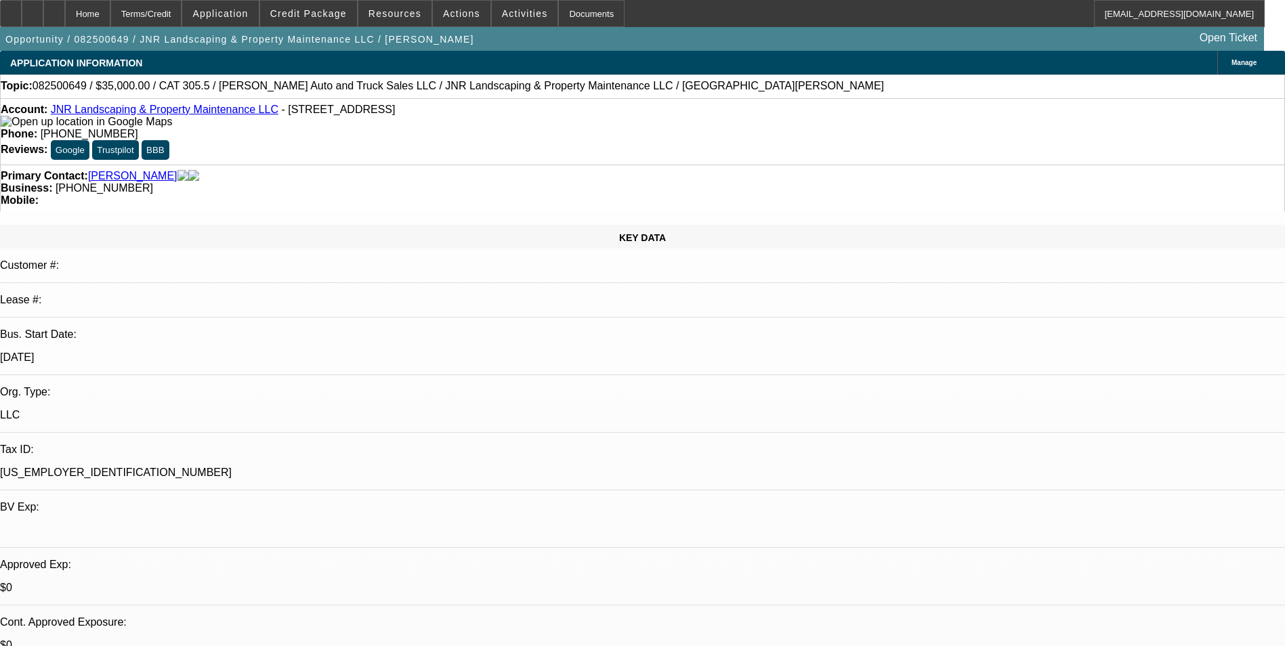
select select "1"
select select "6"
select select "1"
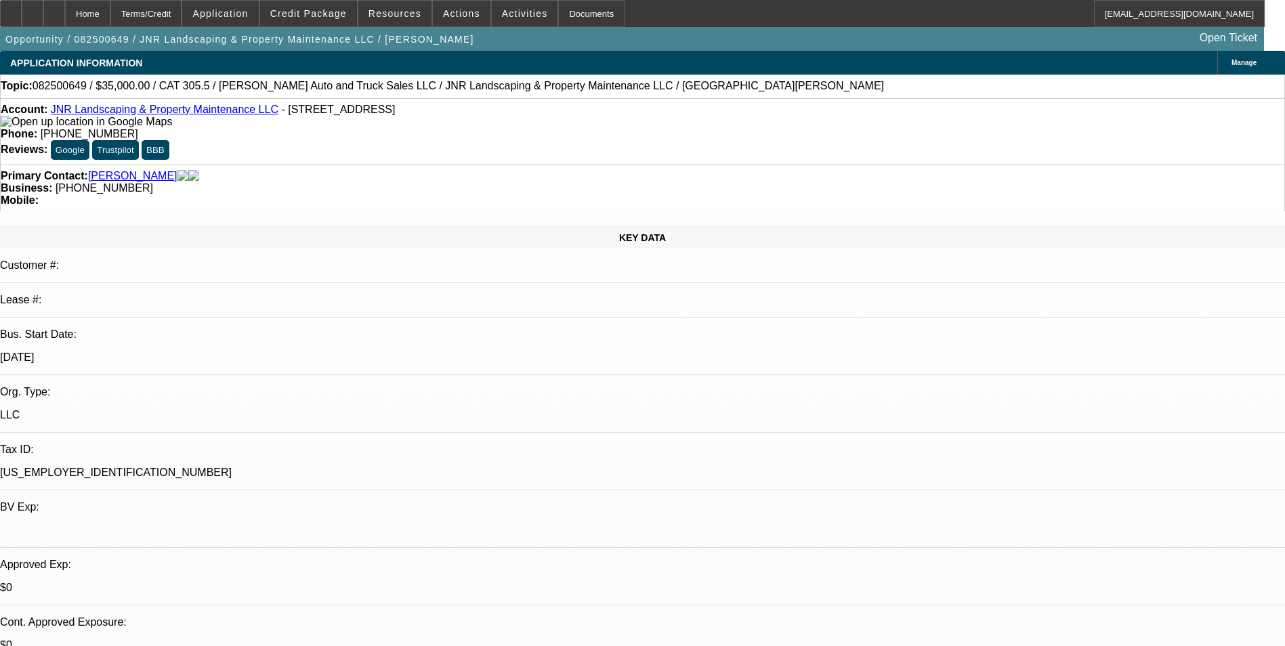
select select "6"
select select "1"
select select "6"
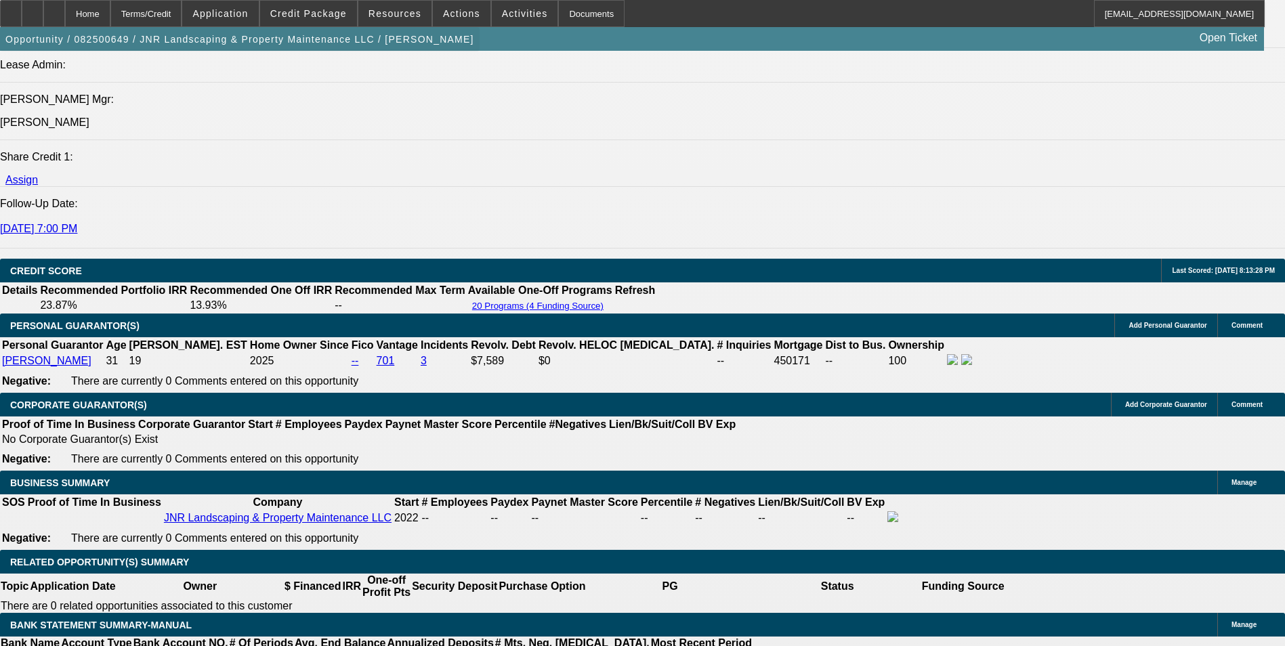
scroll to position [1762, 0]
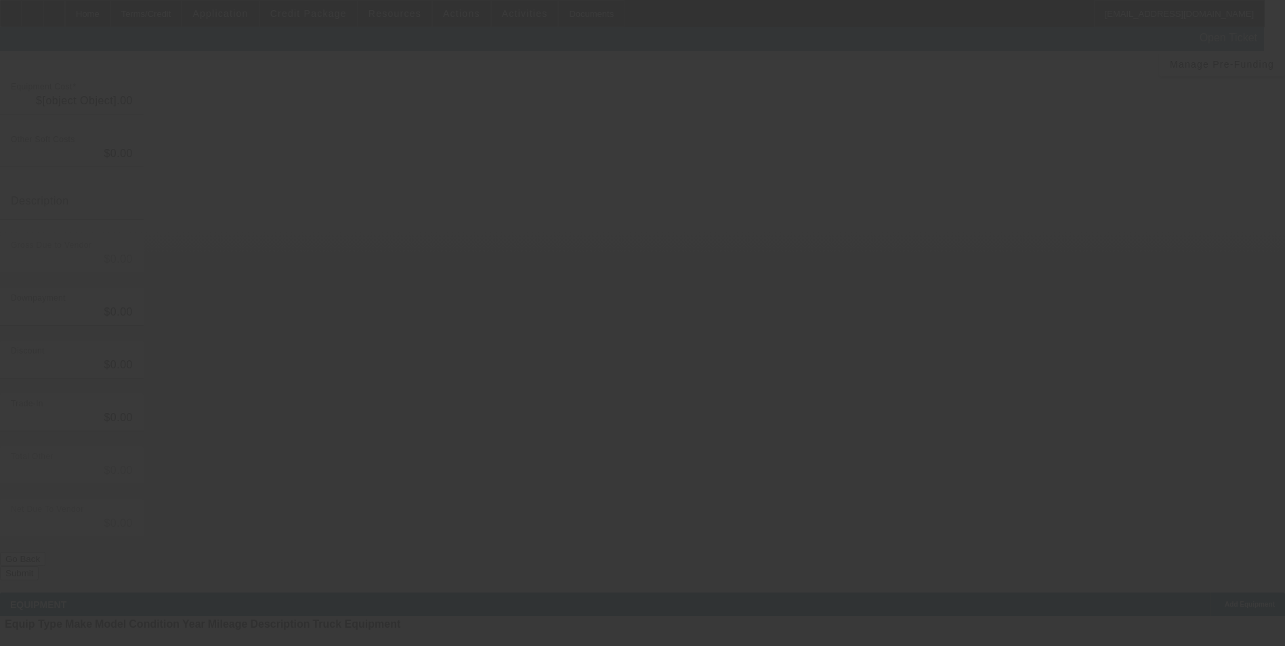
type input "$35,000.00"
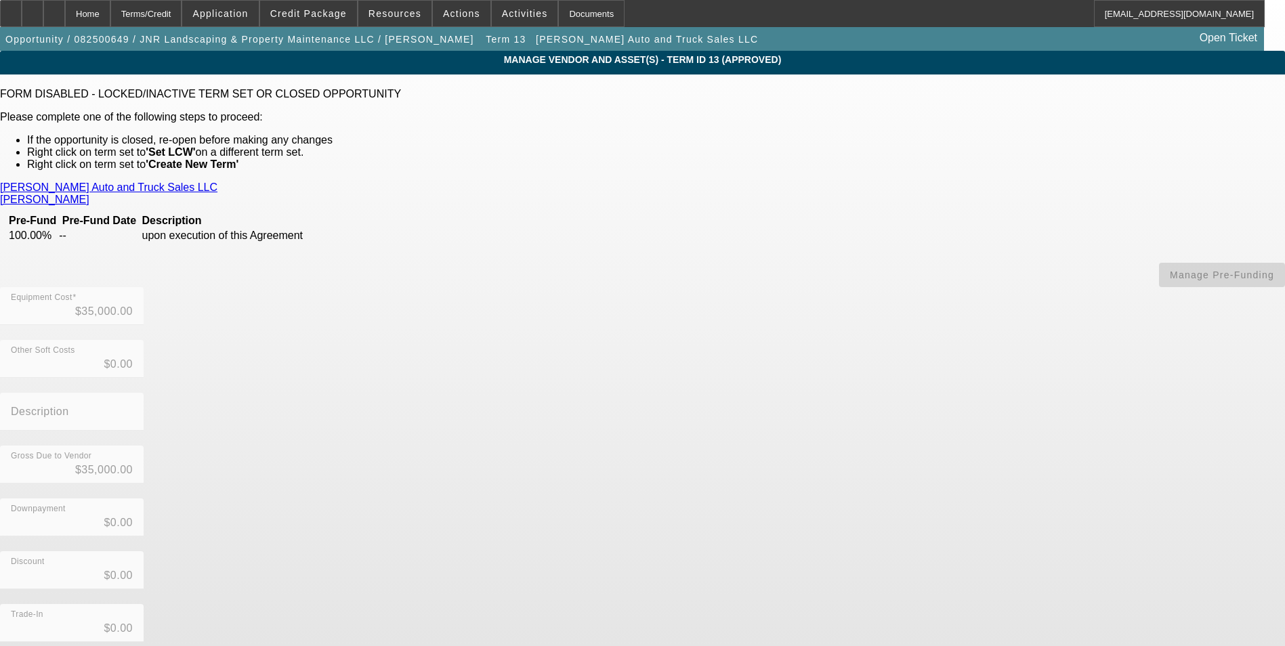
click at [89, 194] on link "[PERSON_NAME]" at bounding box center [44, 200] width 89 height 12
